Goal: Information Seeking & Learning: Find specific fact

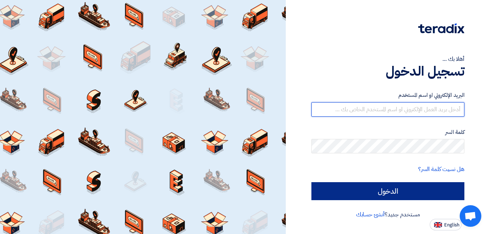
type input "[PERSON_NAME][EMAIL_ADDRESS][DOMAIN_NAME]"
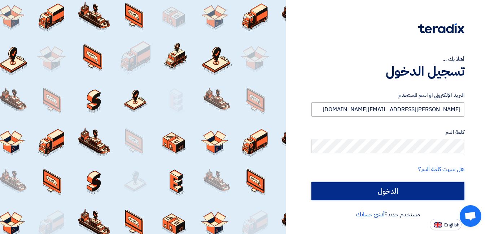
drag, startPoint x: 428, startPoint y: 196, endPoint x: 312, endPoint y: 107, distance: 146.3
click at [428, 196] on input "الدخول" at bounding box center [387, 191] width 153 height 18
type input "Sign in"
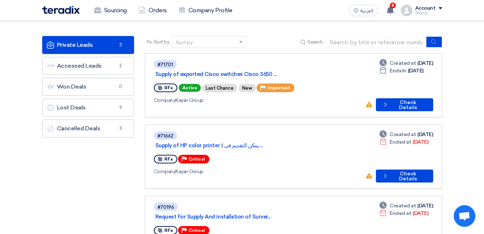
scroll to position [36, 0]
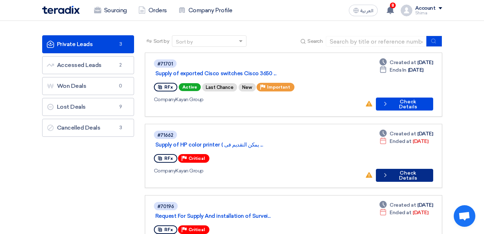
click at [411, 169] on button "Check details Check Details" at bounding box center [404, 175] width 57 height 13
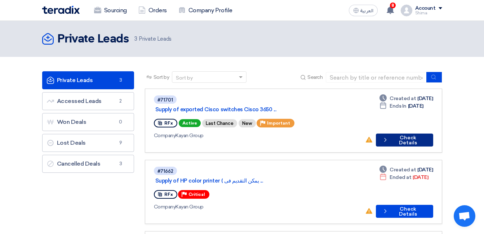
click at [416, 135] on button "Check details Check Details" at bounding box center [404, 140] width 57 height 13
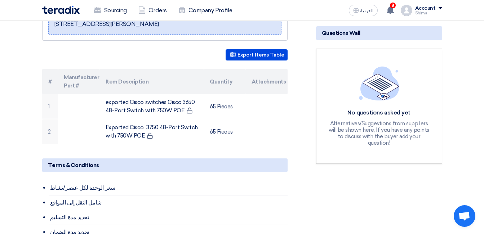
scroll to position [180, 0]
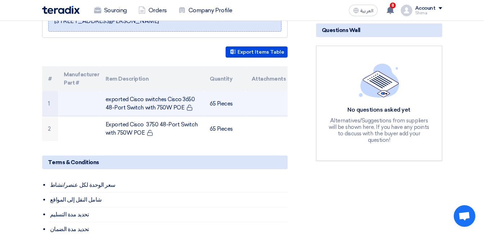
click at [161, 106] on td "exported Cisco switches Cisco 3650 48-Port Switch with 750W POE" at bounding box center [152, 103] width 104 height 25
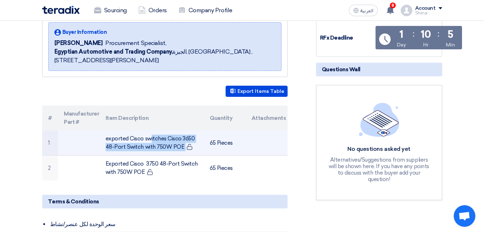
scroll to position [144, 0]
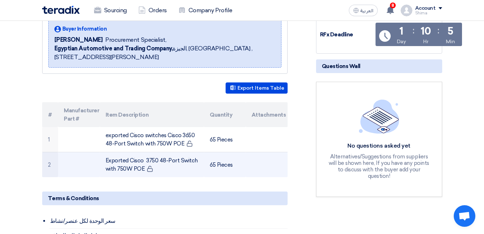
click at [131, 162] on td "Exported Cisco 3750 48-Port Switch with 750W POE" at bounding box center [152, 165] width 104 height 25
copy tr "Exported Cisco 3750 48-Port Switch with 750W POE"
